Goal: Task Accomplishment & Management: Manage account settings

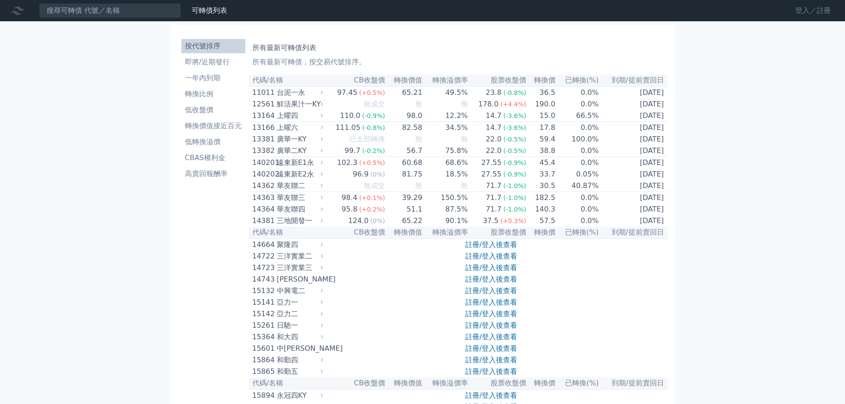
click at [807, 14] on link "登入／註冊" at bounding box center [813, 11] width 50 height 14
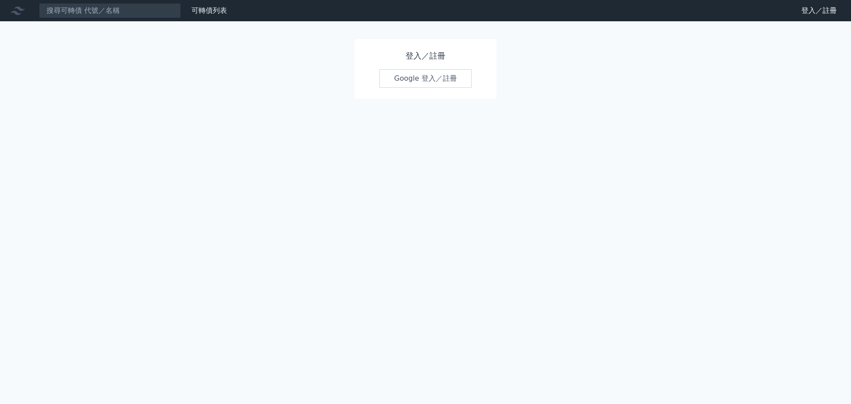
click at [434, 88] on link "Google 登入／註冊" at bounding box center [426, 78] width 92 height 19
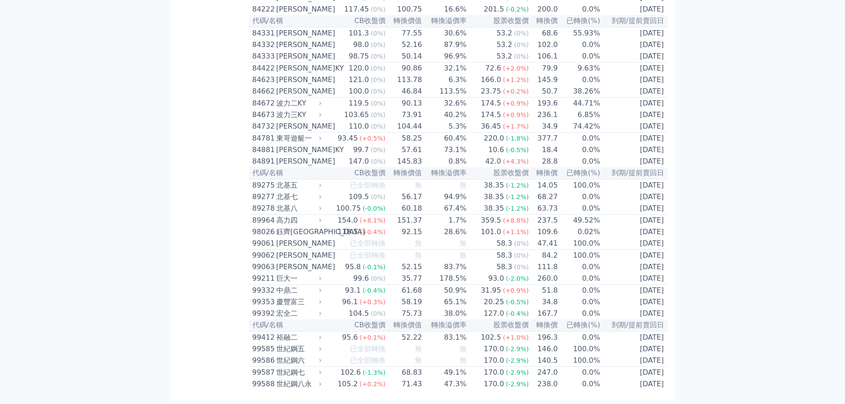
scroll to position [6009, 0]
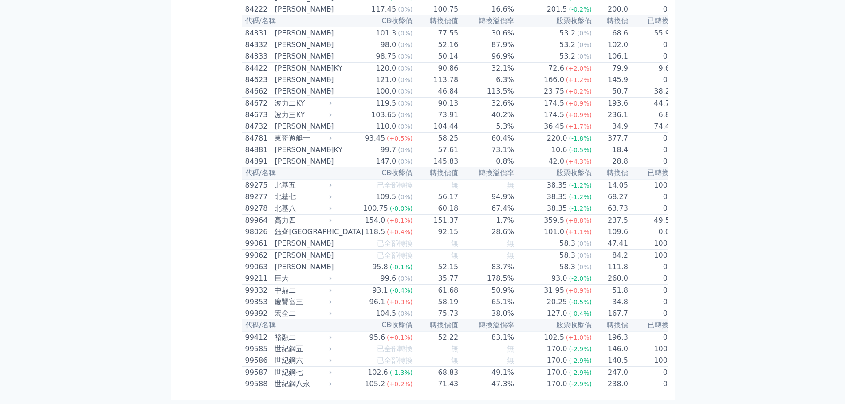
scroll to position [6334, 0]
